Goal: Find contact information: Find contact information

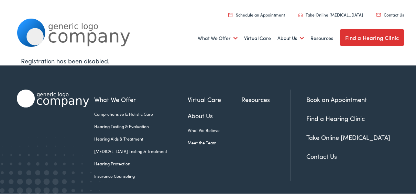
click at [389, 14] on link "Contact Us" at bounding box center [390, 14] width 28 height 6
